Goal: Task Accomplishment & Management: Complete application form

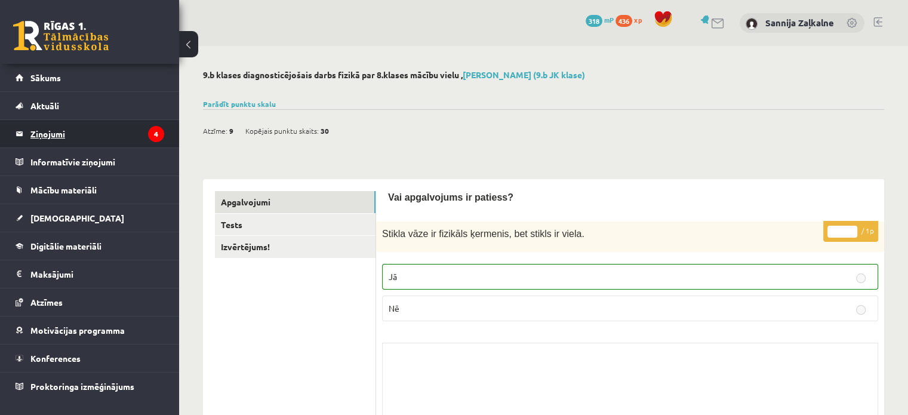
click at [100, 137] on legend "Ziņojumi 4" at bounding box center [97, 133] width 134 height 27
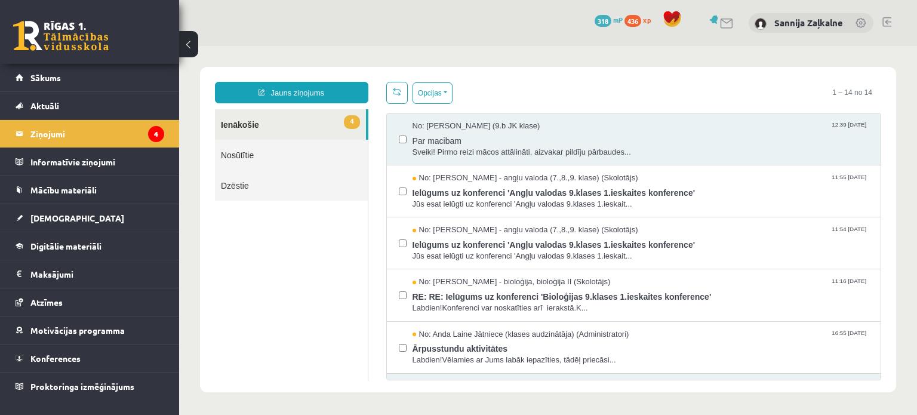
click at [330, 127] on link "4 Ienākošie" at bounding box center [290, 124] width 151 height 30
click at [127, 173] on legend "Informatīvie ziņojumi 0" at bounding box center [97, 161] width 134 height 27
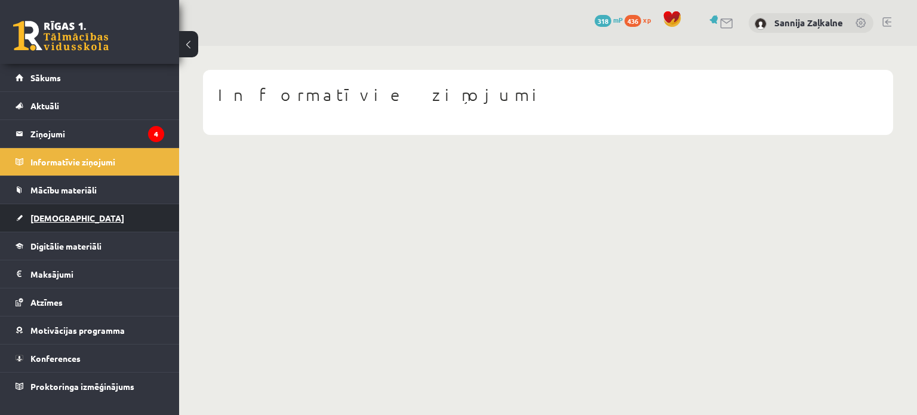
click at [58, 214] on span "[DEMOGRAPHIC_DATA]" at bounding box center [77, 218] width 94 height 11
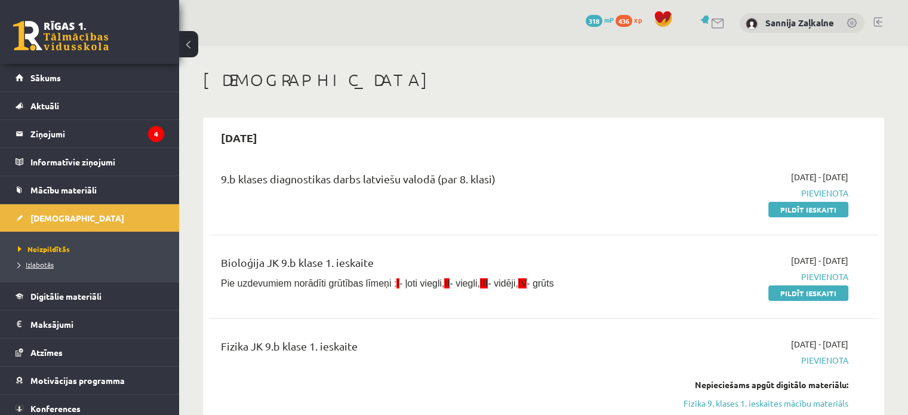
click at [42, 263] on span "Izlabotās" at bounding box center [36, 265] width 36 height 10
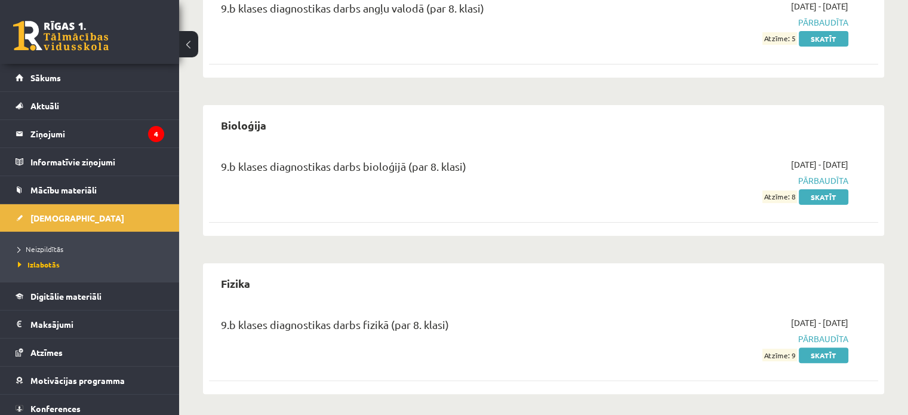
scroll to position [256, 0]
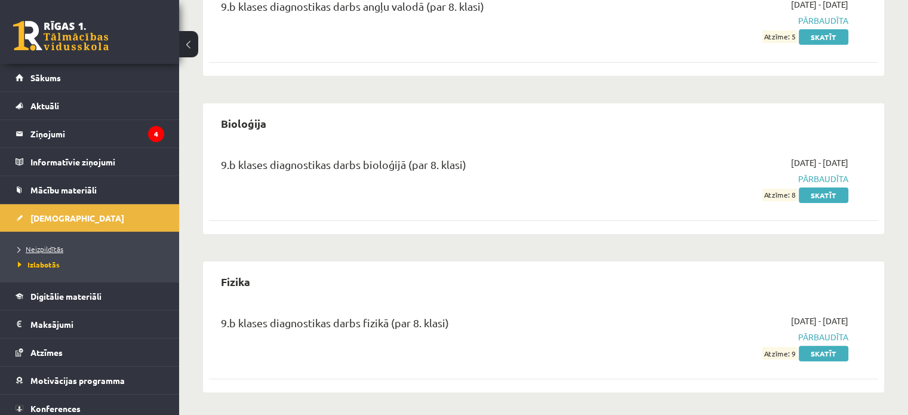
click at [48, 250] on span "Neizpildītās" at bounding box center [40, 249] width 45 height 10
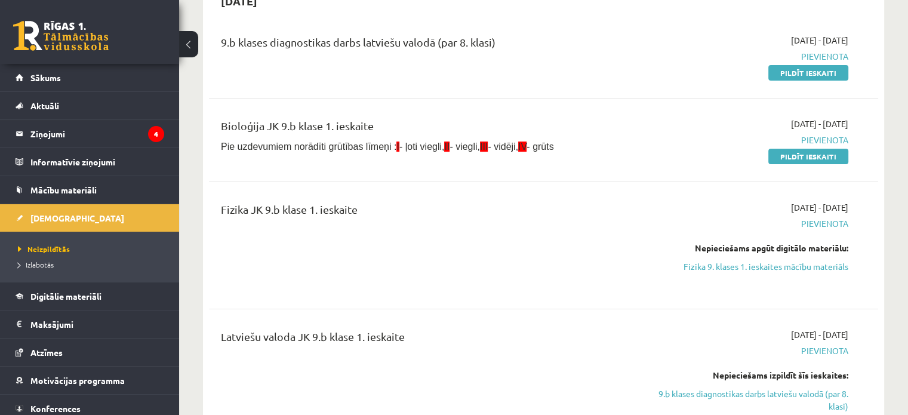
scroll to position [196, 0]
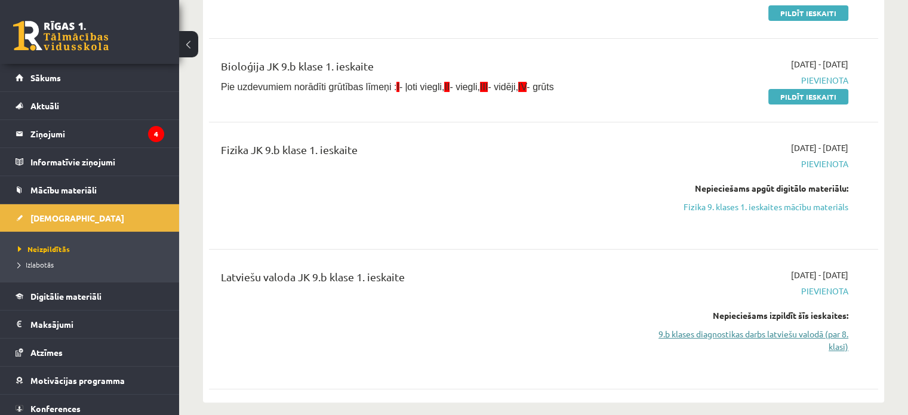
click at [810, 334] on link "9.b klases diagnostikas darbs latviešu valodā (par 8. klasi)" at bounding box center [750, 340] width 197 height 25
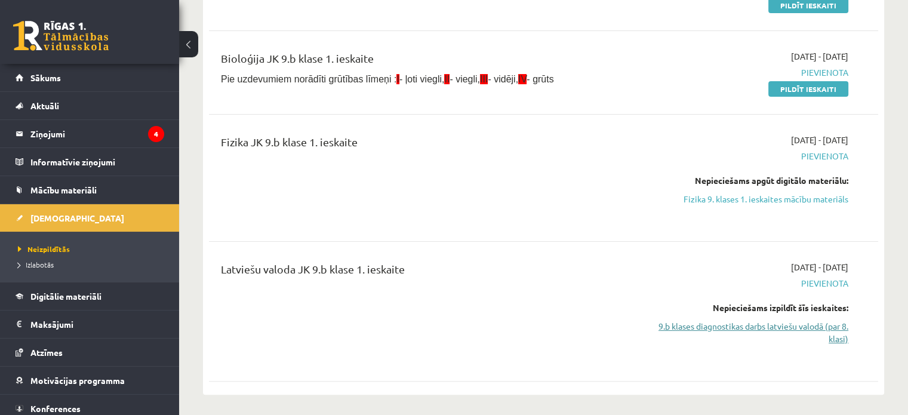
scroll to position [218, 0]
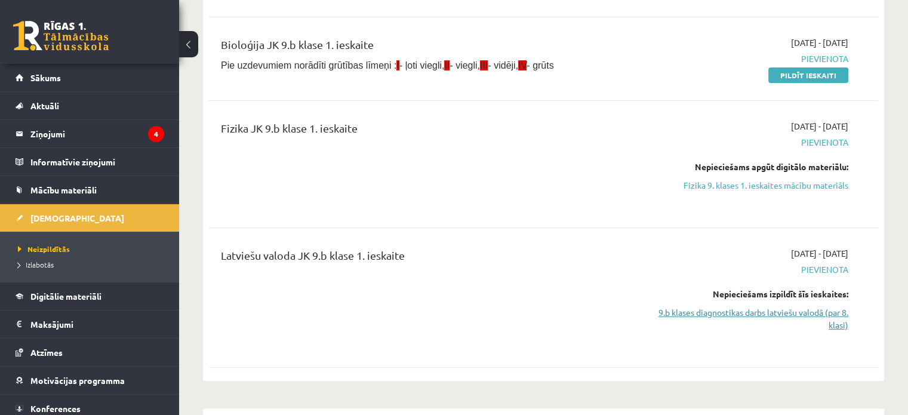
click at [830, 317] on link "9.b klases diagnostikas darbs latviešu valodā (par 8. klasi)" at bounding box center [750, 318] width 197 height 25
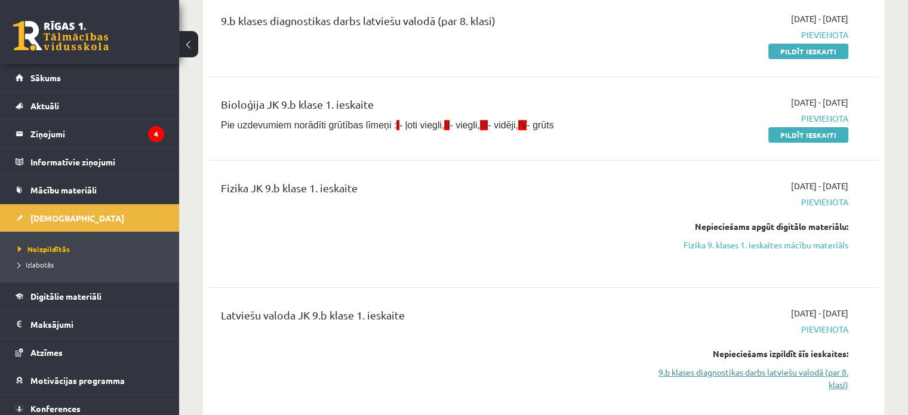
click at [830, 317] on span "[DATE] - [DATE]" at bounding box center [819, 313] width 57 height 13
click at [825, 374] on link "9.b klases diagnostikas darbs latviešu valodā (par 8. klasi)" at bounding box center [750, 378] width 197 height 25
click at [827, 374] on link "9.b klases diagnostikas darbs latviešu valodā (par 8. klasi)" at bounding box center [750, 378] width 197 height 25
click at [769, 325] on span "Pievienota" at bounding box center [750, 329] width 197 height 13
click at [825, 375] on link "9.b klases diagnostikas darbs latviešu valodā (par 8. klasi)" at bounding box center [750, 378] width 197 height 25
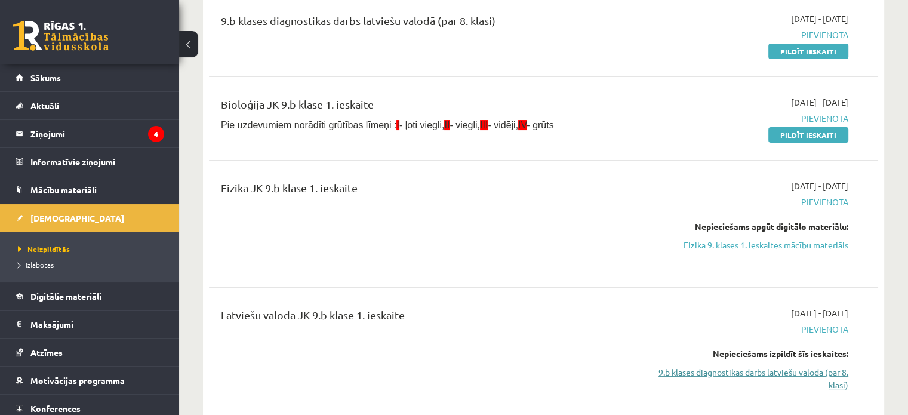
click at [823, 376] on link "9.b klases diagnostikas darbs latviešu valodā (par 8. klasi)" at bounding box center [750, 378] width 197 height 25
click at [809, 373] on link "9.b klases diagnostikas darbs latviešu valodā (par 8. klasi)" at bounding box center [750, 378] width 197 height 25
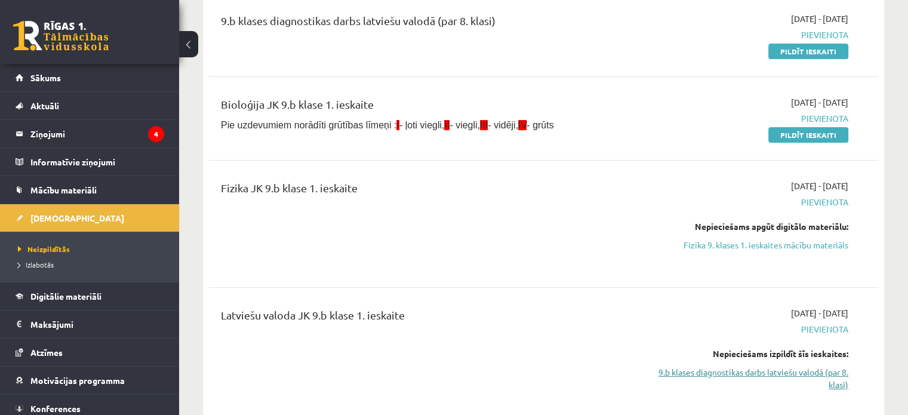
click at [809, 373] on link "9.b klases diagnostikas darbs latviešu valodā (par 8. klasi)" at bounding box center [750, 378] width 197 height 25
click at [808, 374] on link "9.b klases diagnostikas darbs latviešu valodā (par 8. klasi)" at bounding box center [750, 378] width 197 height 25
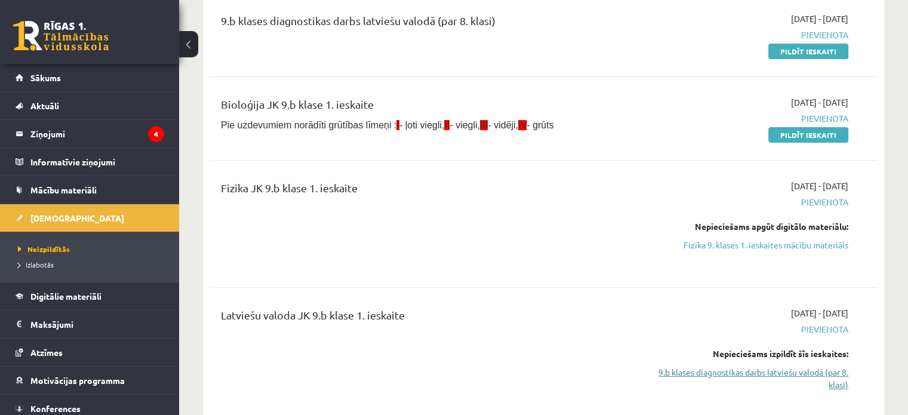
click at [808, 374] on link "9.b klases diagnostikas darbs latviešu valodā (par 8. klasi)" at bounding box center [750, 378] width 197 height 25
click at [807, 373] on link "9.b klases diagnostikas darbs latviešu valodā (par 8. klasi)" at bounding box center [750, 378] width 197 height 25
click at [806, 372] on link "9.b klases diagnostikas darbs latviešu valodā (par 8. klasi)" at bounding box center [750, 378] width 197 height 25
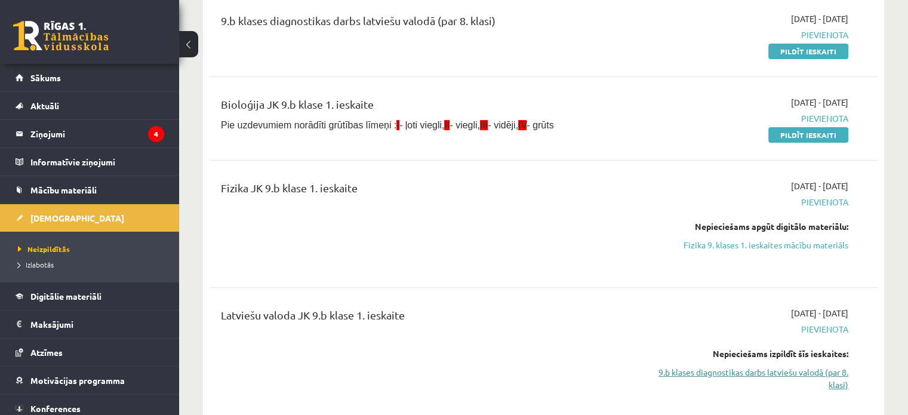
click at [806, 371] on link "9.b klases diagnostikas darbs latviešu valodā (par 8. klasi)" at bounding box center [750, 378] width 197 height 25
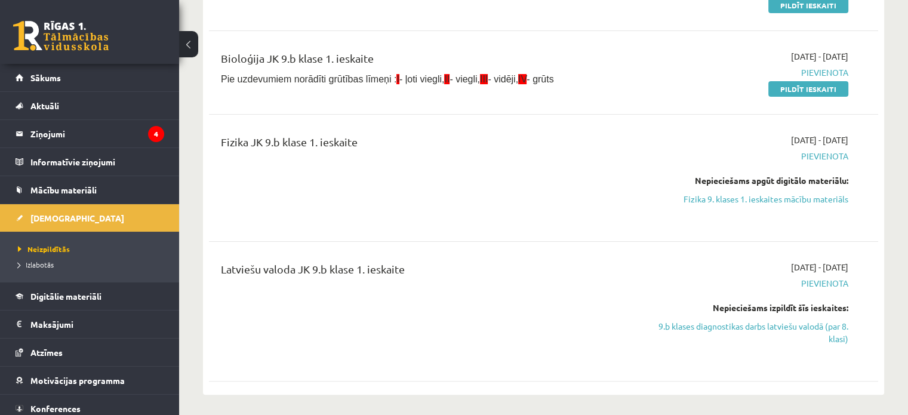
scroll to position [239, 0]
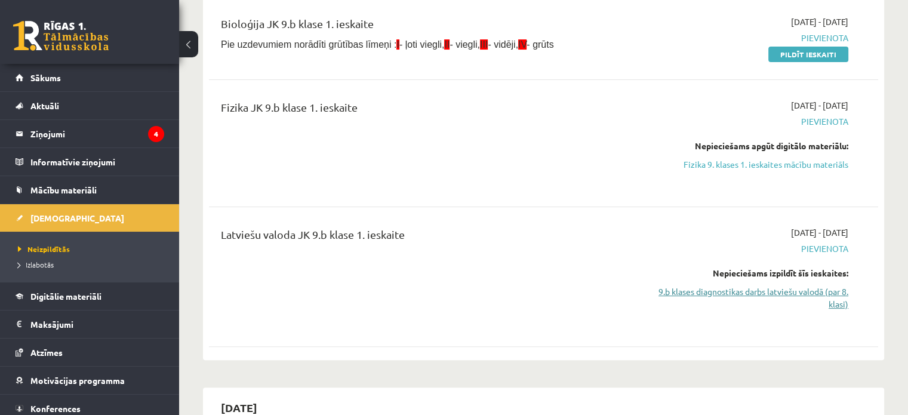
click at [779, 296] on link "9.b klases diagnostikas darbs latviešu valodā (par 8. klasi)" at bounding box center [750, 297] width 197 height 25
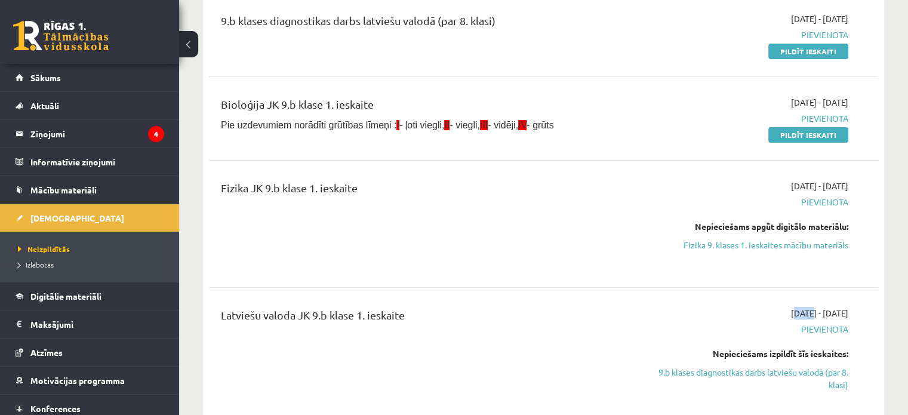
click at [778, 296] on div "Latviešu valoda JK 9.b klase 1. ieskaite 2025-09-01 - 2025-09-15 Pievienota Nep…" at bounding box center [543, 357] width 669 height 125
click at [749, 340] on div "2025-09-01 - 2025-09-15 Pievienota Nepieciešams izpildīt šīs ieskaites: 9.b kla…" at bounding box center [750, 357] width 215 height 101
click at [752, 371] on link "9.b klases diagnostikas darbs latviešu valodā (par 8. klasi)" at bounding box center [750, 378] width 197 height 25
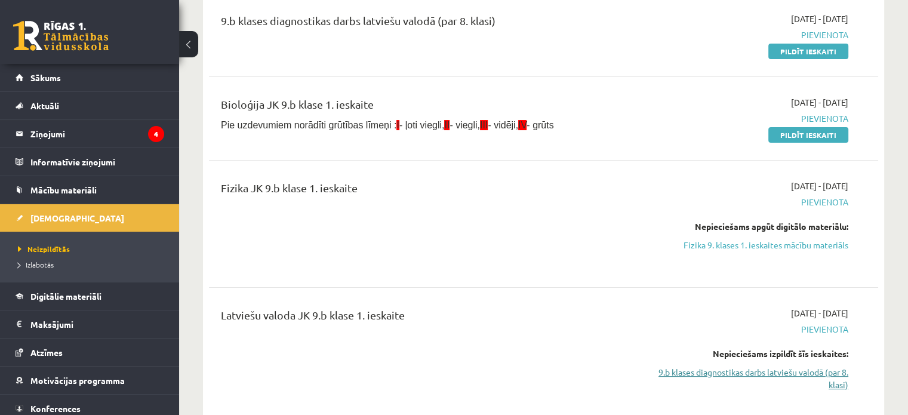
click at [752, 371] on link "9.b klases diagnostikas darbs latviešu valodā (par 8. klasi)" at bounding box center [750, 378] width 197 height 25
click at [751, 371] on link "9.b klases diagnostikas darbs latviešu valodā (par 8. klasi)" at bounding box center [750, 378] width 197 height 25
click at [750, 370] on link "9.b klases diagnostikas darbs latviešu valodā (par 8. klasi)" at bounding box center [750, 378] width 197 height 25
click at [750, 369] on link "9.b klases diagnostikas darbs latviešu valodā (par 8. klasi)" at bounding box center [750, 378] width 197 height 25
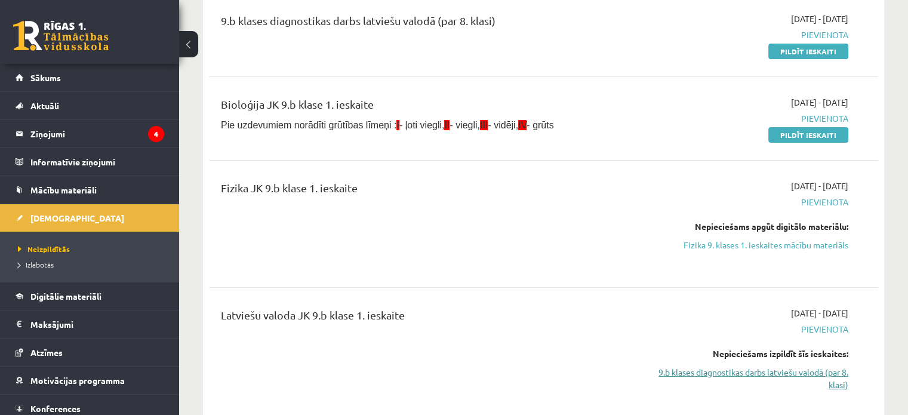
click at [750, 369] on link "9.b klases diagnostikas darbs latviešu valodā (par 8. klasi)" at bounding box center [750, 378] width 197 height 25
click at [750, 366] on link "9.b klases diagnostikas darbs latviešu valodā (par 8. klasi)" at bounding box center [750, 378] width 197 height 25
drag, startPoint x: 218, startPoint y: 312, endPoint x: 411, endPoint y: 315, distance: 192.9
click at [411, 315] on div "Latviešu valoda JK 9.b klase 1. ieskaite" at bounding box center [427, 357] width 431 height 101
copy div "Latviešu valoda JK 9.b klase 1. ieskaite"
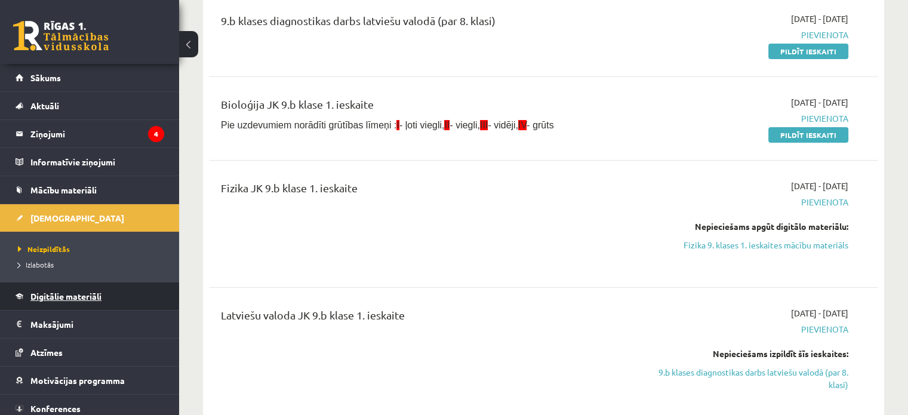
click at [57, 303] on link "Digitālie materiāli" at bounding box center [90, 295] width 149 height 27
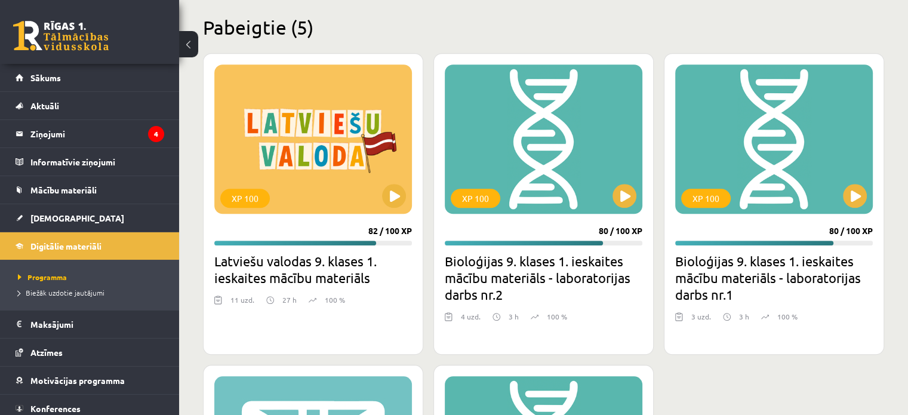
scroll to position [1173, 0]
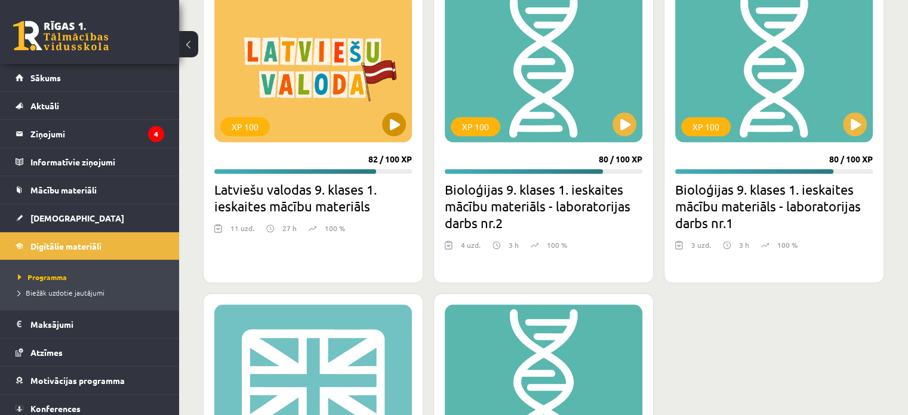
click at [338, 112] on div "XP 100" at bounding box center [313, 67] width 198 height 149
click at [327, 107] on div "XP 100" at bounding box center [313, 67] width 198 height 149
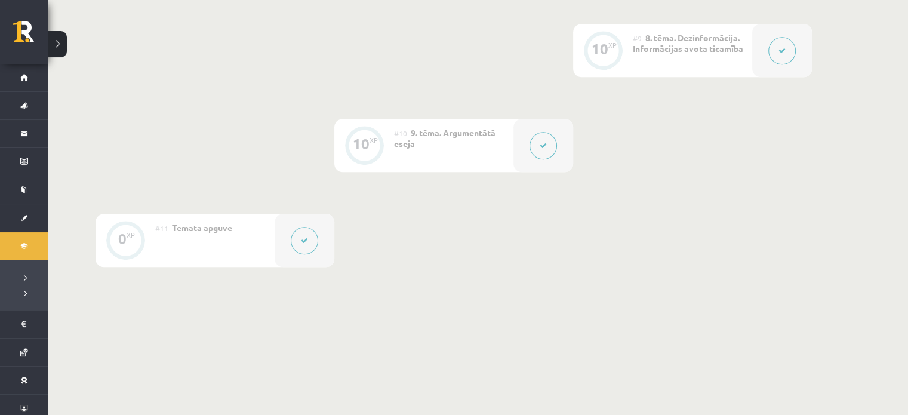
scroll to position [1118, 0]
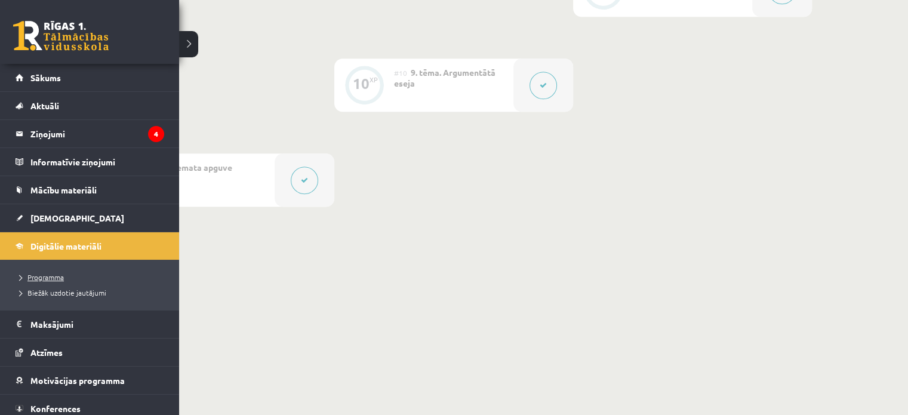
click at [64, 277] on span "Programma" at bounding box center [39, 277] width 49 height 10
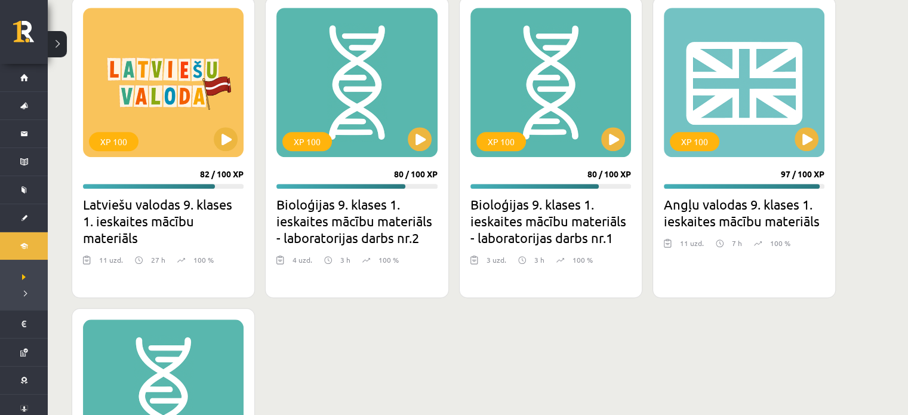
scroll to position [1276, 0]
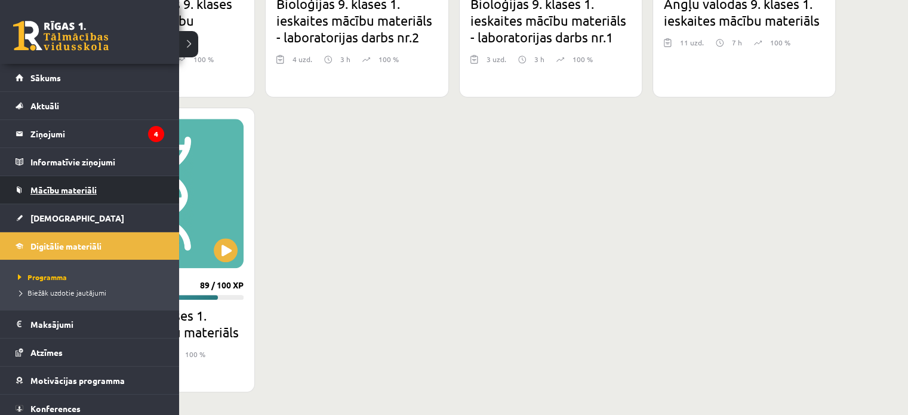
click at [57, 183] on link "Mācību materiāli" at bounding box center [90, 189] width 149 height 27
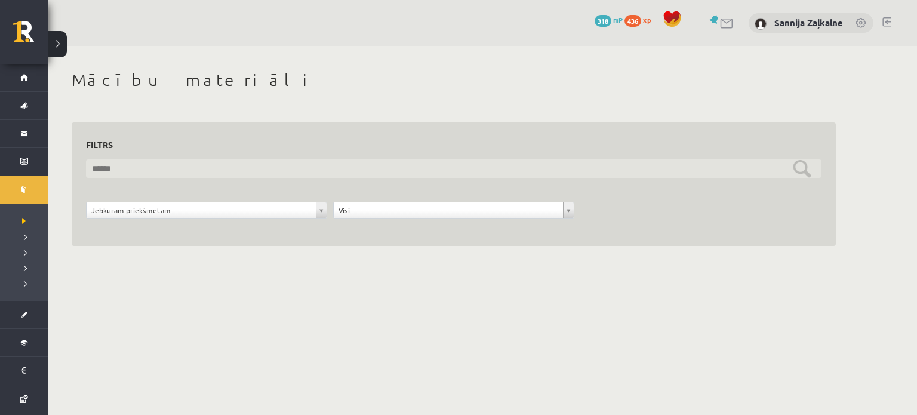
click at [118, 175] on input "text" at bounding box center [454, 168] width 736 height 19
paste input "**********"
click at [806, 173] on input "**********" at bounding box center [454, 168] width 736 height 19
type input "**********"
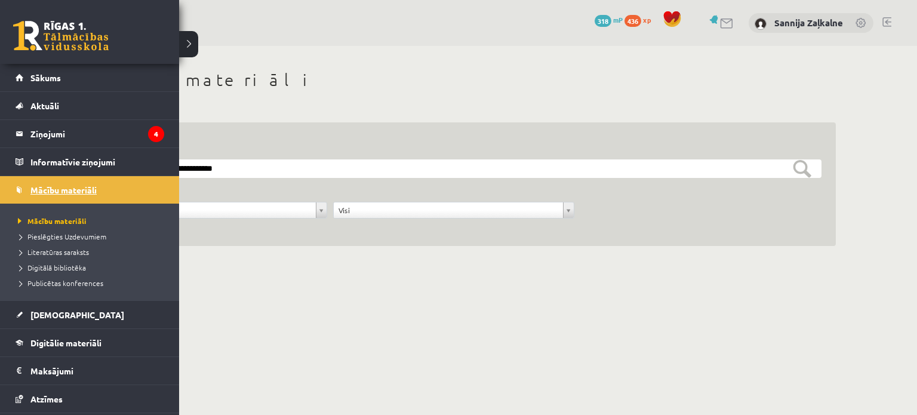
click at [38, 186] on span "Mācību materiāli" at bounding box center [63, 190] width 66 height 11
click at [60, 255] on span "Literatūras saraksts" at bounding box center [52, 252] width 74 height 10
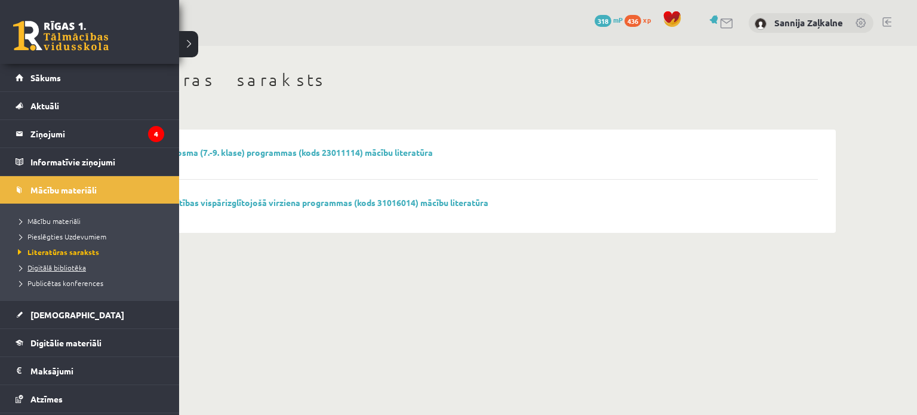
click at [82, 266] on span "Digitālā bibliotēka" at bounding box center [50, 268] width 71 height 10
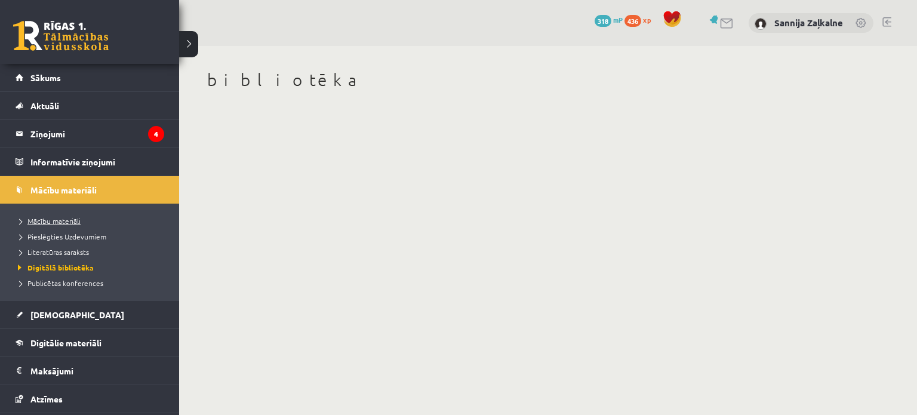
click at [59, 222] on span "Mācību materiāli" at bounding box center [48, 221] width 66 height 10
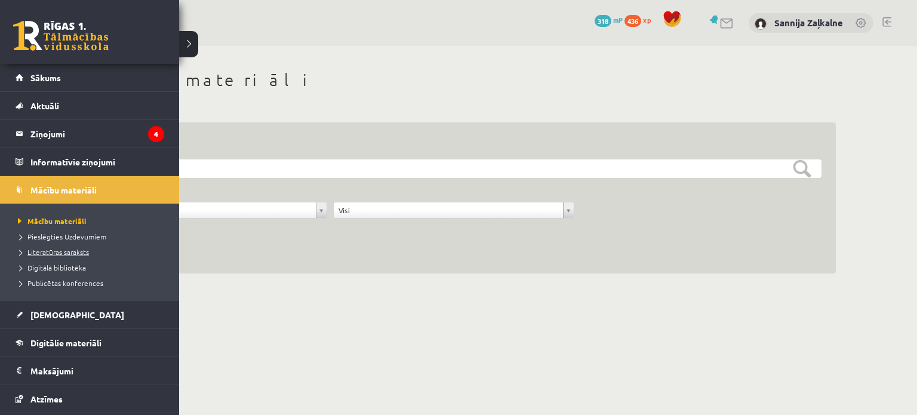
click at [71, 253] on span "Literatūras saraksts" at bounding box center [52, 252] width 74 height 10
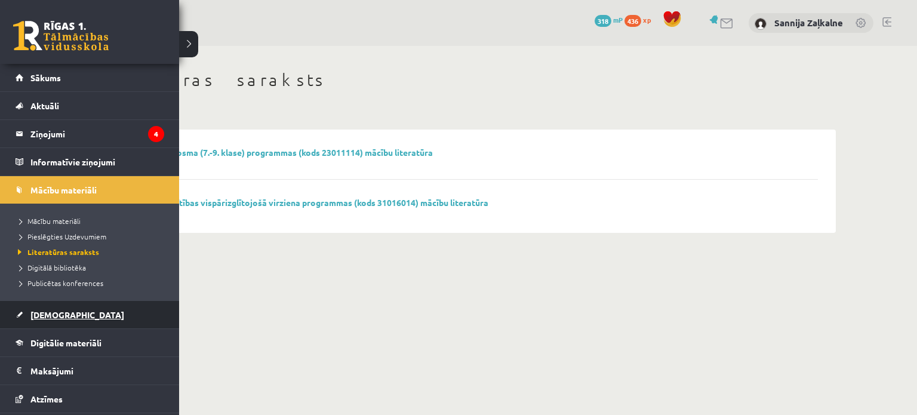
click at [63, 320] on link "[DEMOGRAPHIC_DATA]" at bounding box center [90, 314] width 149 height 27
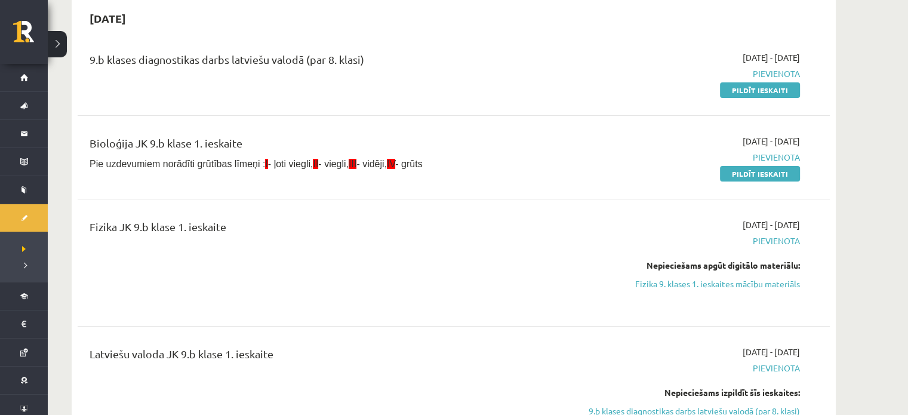
scroll to position [239, 0]
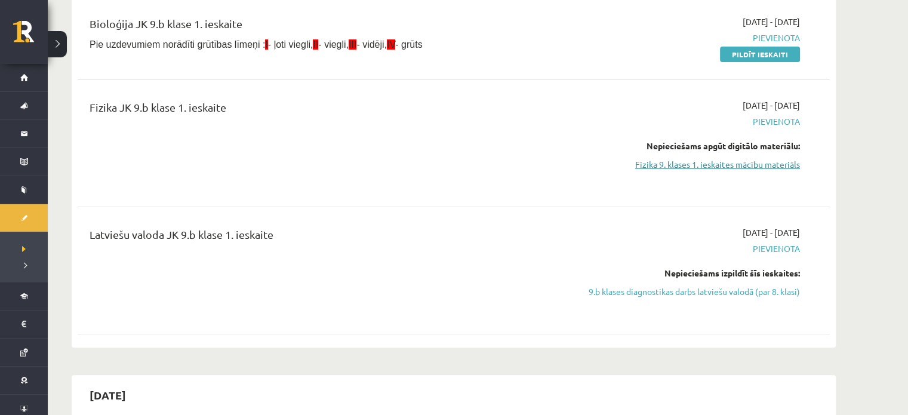
click at [723, 165] on link "Fizika 9. klases 1. ieskaites mācību materiāls" at bounding box center [687, 164] width 225 height 13
click at [690, 291] on link "9.b klases diagnostikas darbs latviešu valodā (par 8. klasi)" at bounding box center [687, 291] width 225 height 13
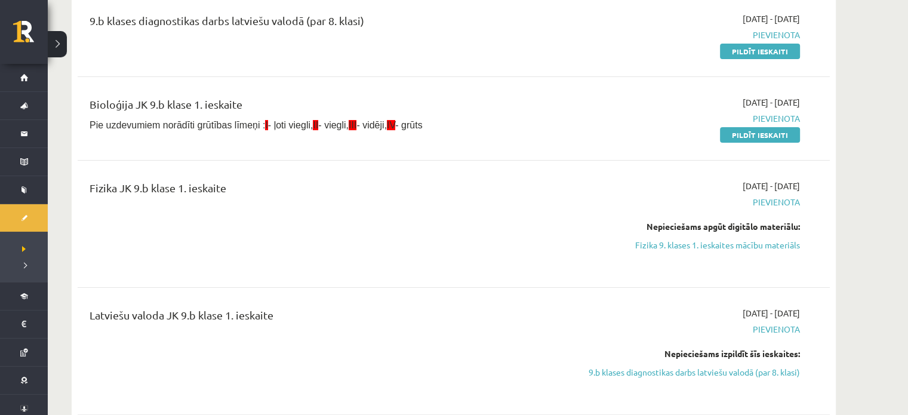
click at [690, 291] on div "9.b klases diagnostikas darbs latviešu valodā (par 8. klasi) 2025-09-01 - 2025-…" at bounding box center [454, 212] width 752 height 422
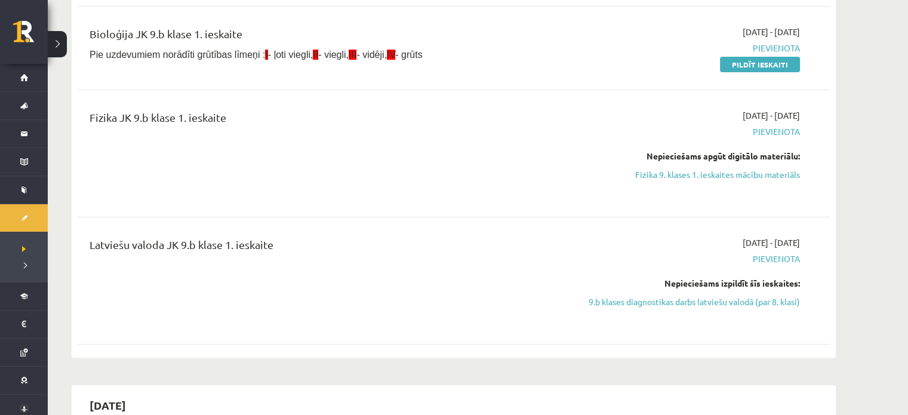
scroll to position [278, 0]
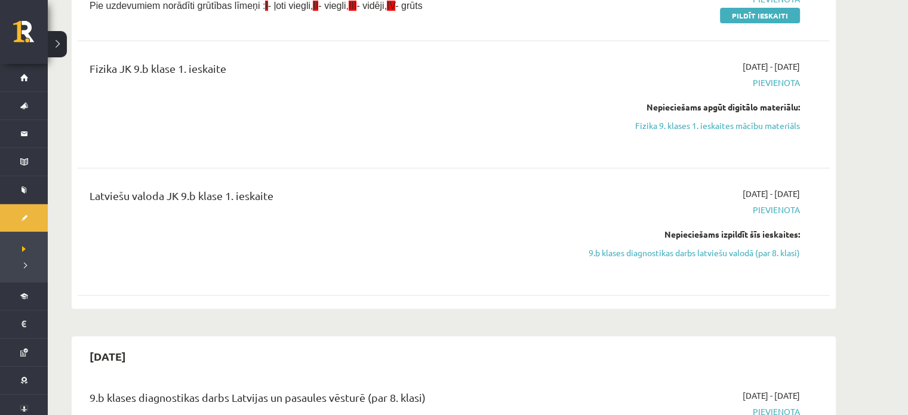
click at [688, 243] on div "Nepieciešams izpildīt šīs ieskaites: 9.b klases diagnostikas darbs latviešu val…" at bounding box center [687, 243] width 225 height 31
click at [688, 256] on link "9.b klases diagnostikas darbs latviešu valodā (par 8. klasi)" at bounding box center [687, 253] width 225 height 13
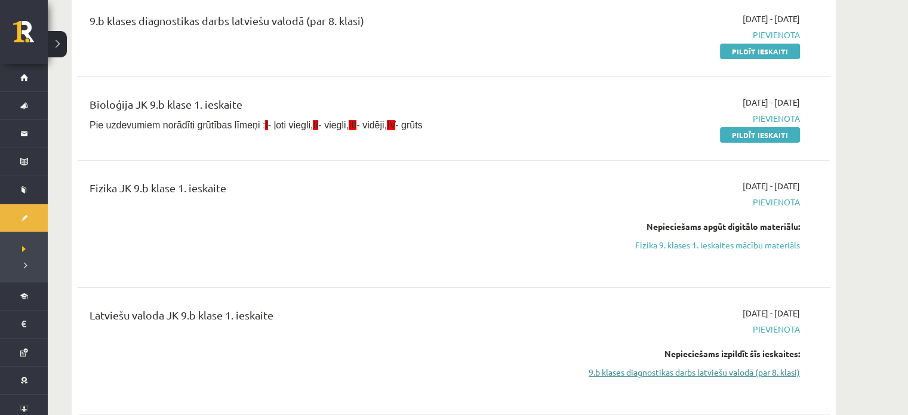
click at [688, 256] on div "2025-09-01 - 2025-09-15 Pievienota Nepieciešams apgūt digitālo materiālu: Fizik…" at bounding box center [687, 224] width 243 height 88
click at [676, 369] on link "9.b klases diagnostikas darbs latviešu valodā (par 8. klasi)" at bounding box center [687, 372] width 225 height 13
click at [676, 370] on link "9.b klases diagnostikas darbs latviešu valodā (par 8. klasi)" at bounding box center [687, 372] width 225 height 13
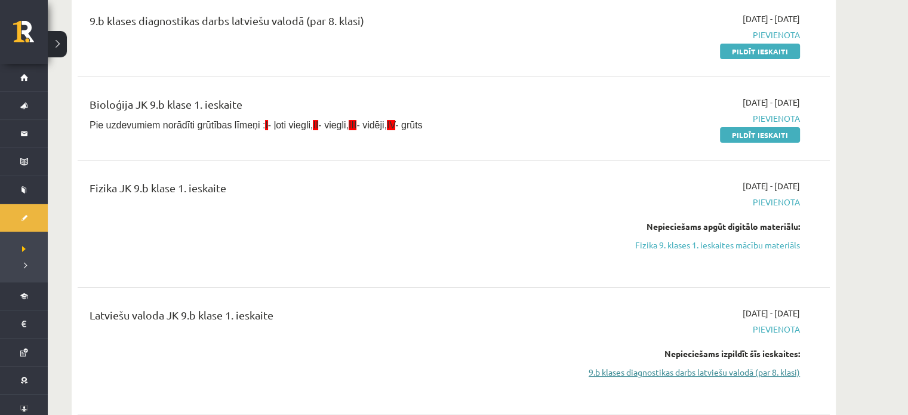
click at [676, 370] on link "9.b klases diagnostikas darbs latviešu valodā (par 8. klasi)" at bounding box center [687, 372] width 225 height 13
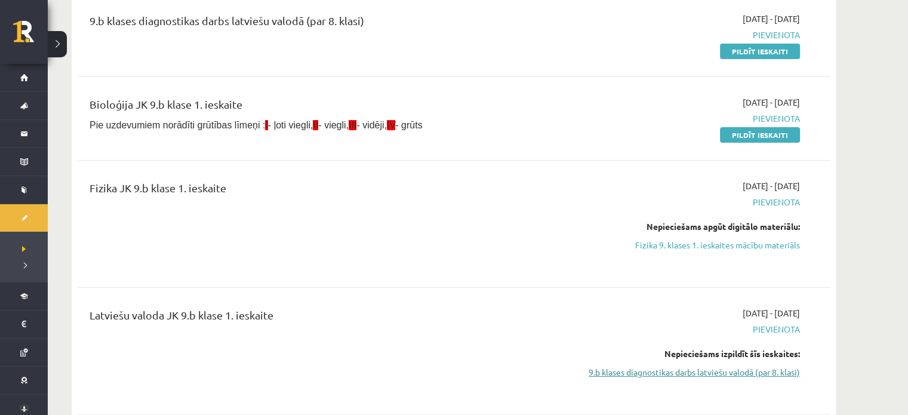
click at [755, 373] on link "9.b klases diagnostikas darbs latviešu valodā (par 8. klasi)" at bounding box center [687, 372] width 225 height 13
click at [757, 373] on link "9.b klases diagnostikas darbs latviešu valodā (par 8. klasi)" at bounding box center [687, 372] width 225 height 13
click at [758, 373] on link "9.b klases diagnostikas darbs latviešu valodā (par 8. klasi)" at bounding box center [687, 372] width 225 height 13
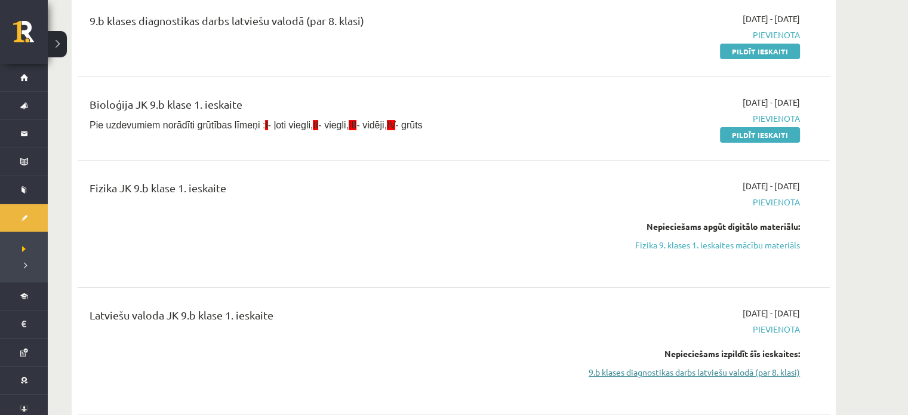
click at [758, 373] on link "9.b klases diagnostikas darbs latviešu valodā (par 8. klasi)" at bounding box center [687, 372] width 225 height 13
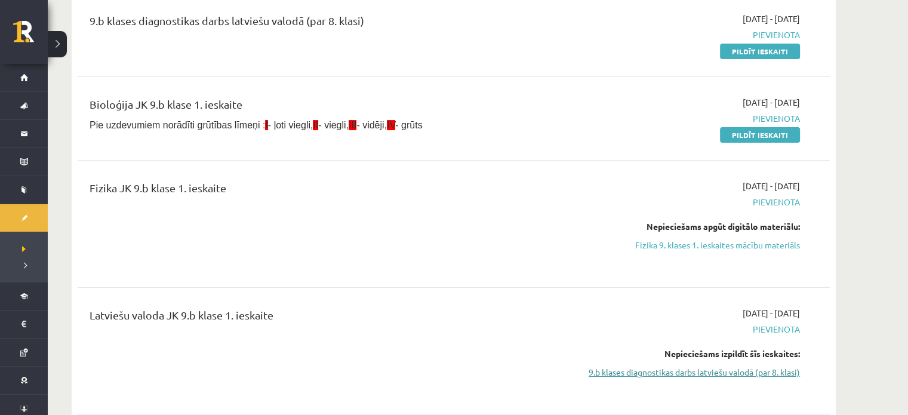
click at [625, 373] on link "9.b klases diagnostikas darbs latviešu valodā (par 8. klasi)" at bounding box center [687, 372] width 225 height 13
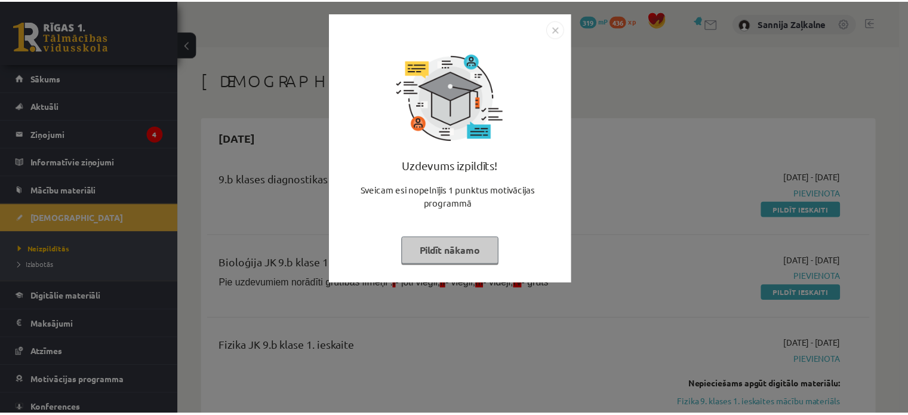
scroll to position [158, 0]
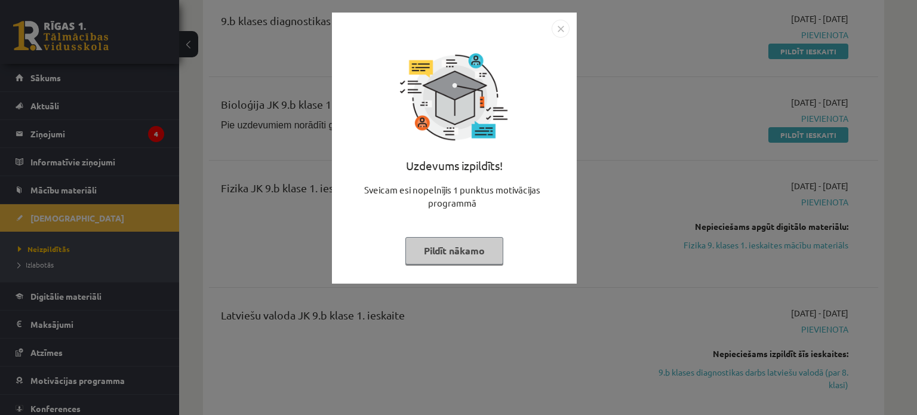
click at [444, 246] on button "Pildīt nākamo" at bounding box center [454, 250] width 98 height 27
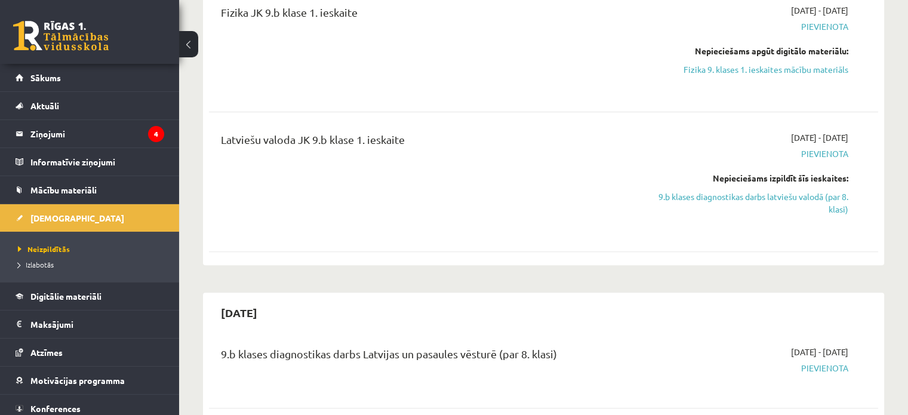
scroll to position [337, 0]
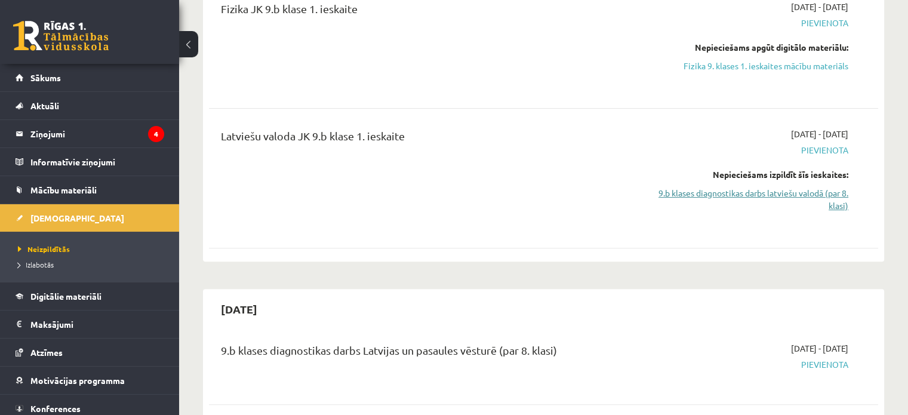
click at [739, 194] on link "9.b klases diagnostikas darbs latviešu valodā (par 8. klasi)" at bounding box center [750, 199] width 197 height 25
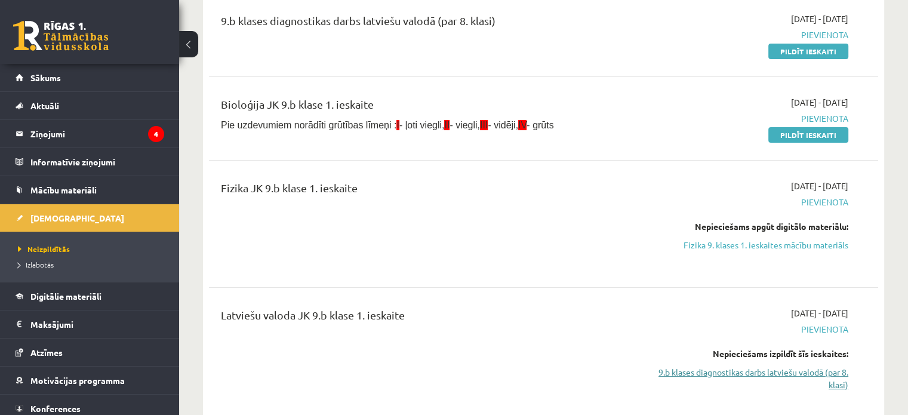
click at [790, 371] on link "9.b klases diagnostikas darbs latviešu valodā (par 8. klasi)" at bounding box center [750, 378] width 197 height 25
click at [790, 372] on link "9.b klases diagnostikas darbs latviešu valodā (par 8. klasi)" at bounding box center [750, 378] width 197 height 25
drag, startPoint x: 790, startPoint y: 371, endPoint x: 333, endPoint y: -60, distance: 628.6
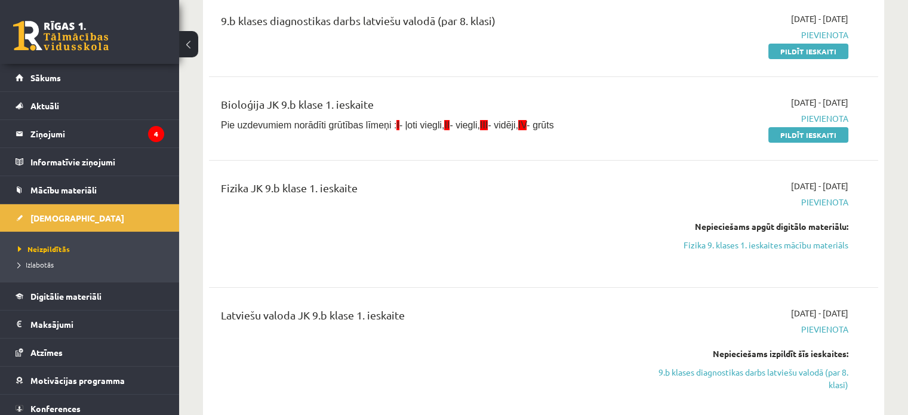
click at [333, 0] on html "0 Dāvanas 319 mP 436 xp Sannija Zaļkalne Sākums Aktuāli Kā mācīties eSKOLĀ Kont…" at bounding box center [454, 49] width 908 height 415
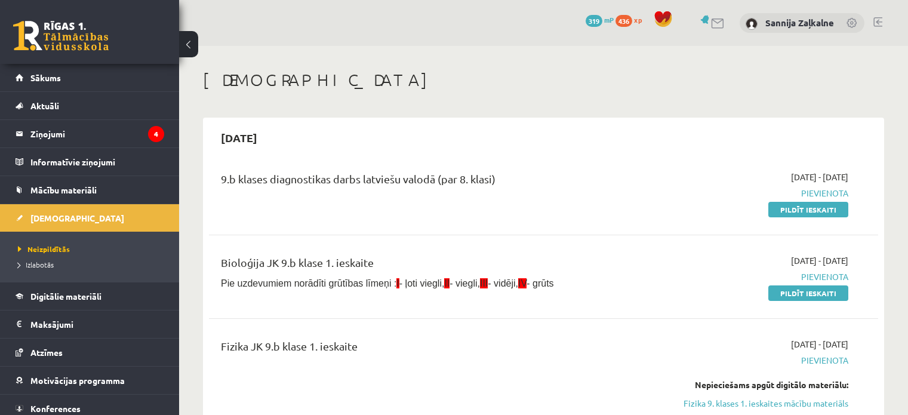
scroll to position [158, 0]
